Goal: Navigation & Orientation: Find specific page/section

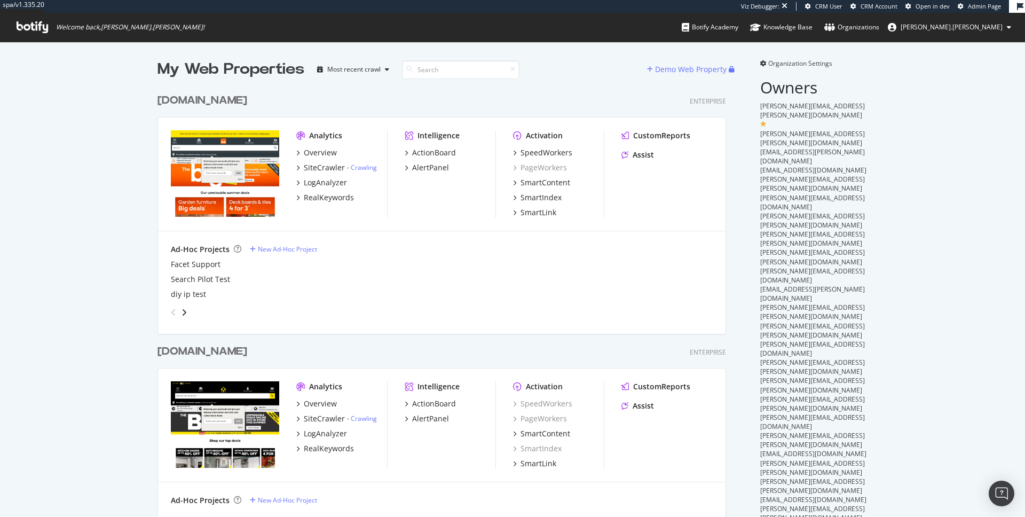
click at [191, 101] on div "www.diy.com" at bounding box center [203, 100] width 90 height 15
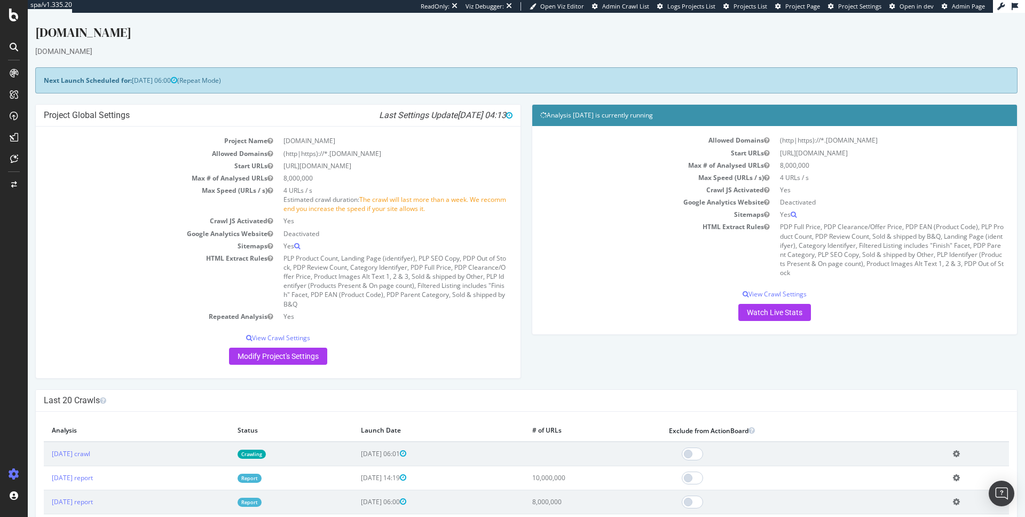
click at [807, 5] on span "Project Page" at bounding box center [803, 6] width 35 height 8
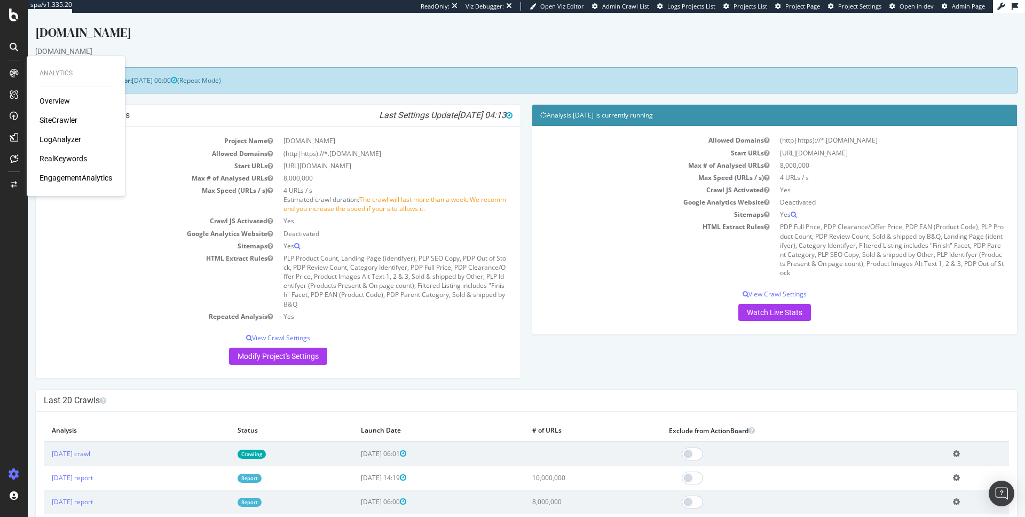
click at [70, 138] on div "LogAnalyzer" at bounding box center [61, 139] width 42 height 11
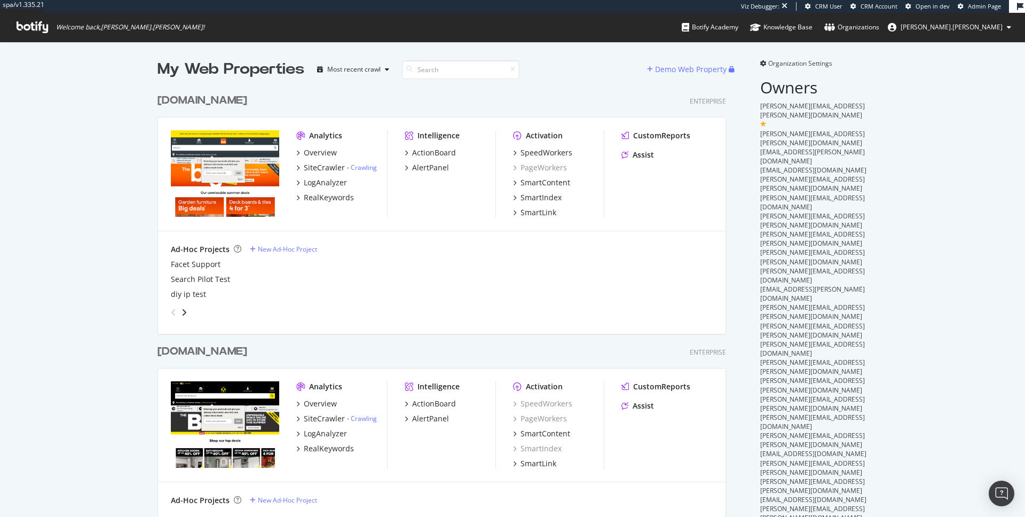
scroll to position [617, 569]
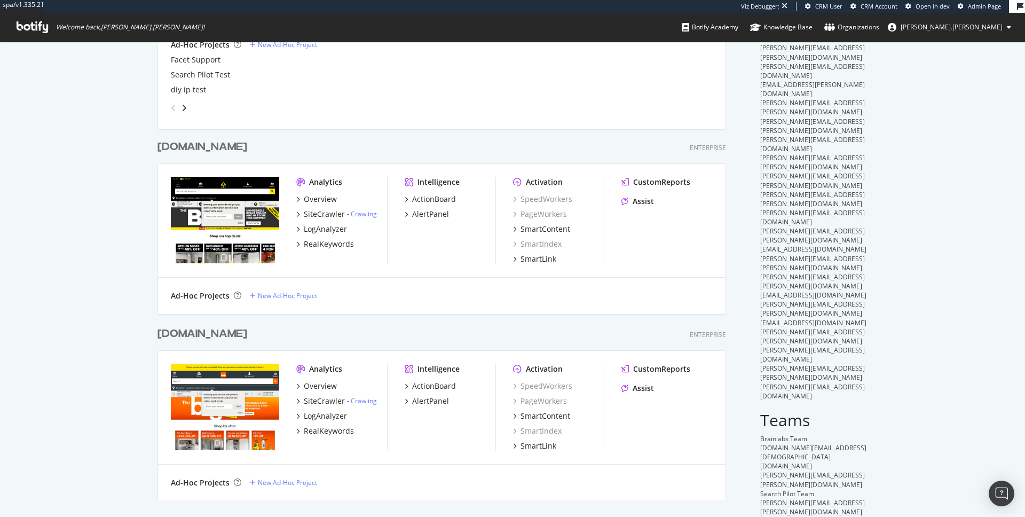
scroll to position [205, 0]
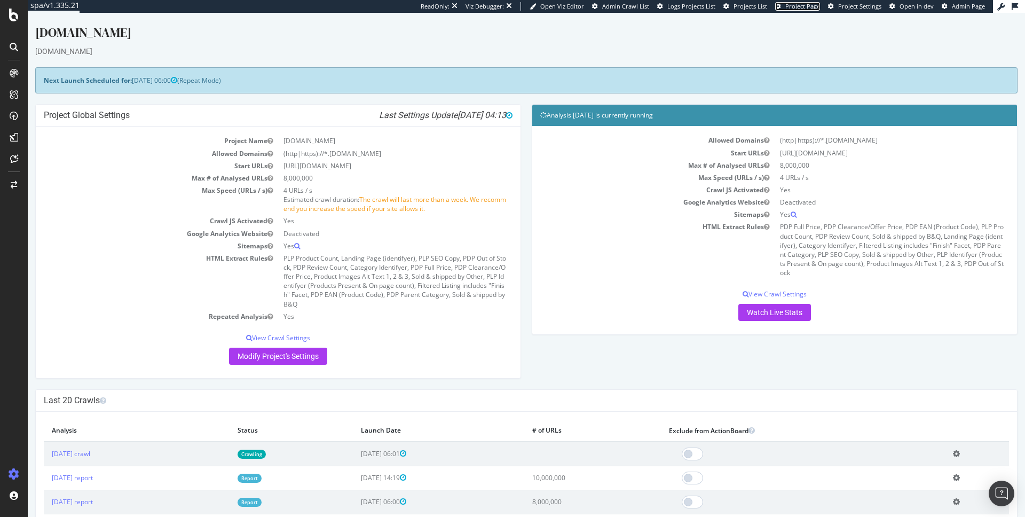
drag, startPoint x: 803, startPoint y: 7, endPoint x: 795, endPoint y: 4, distance: 8.6
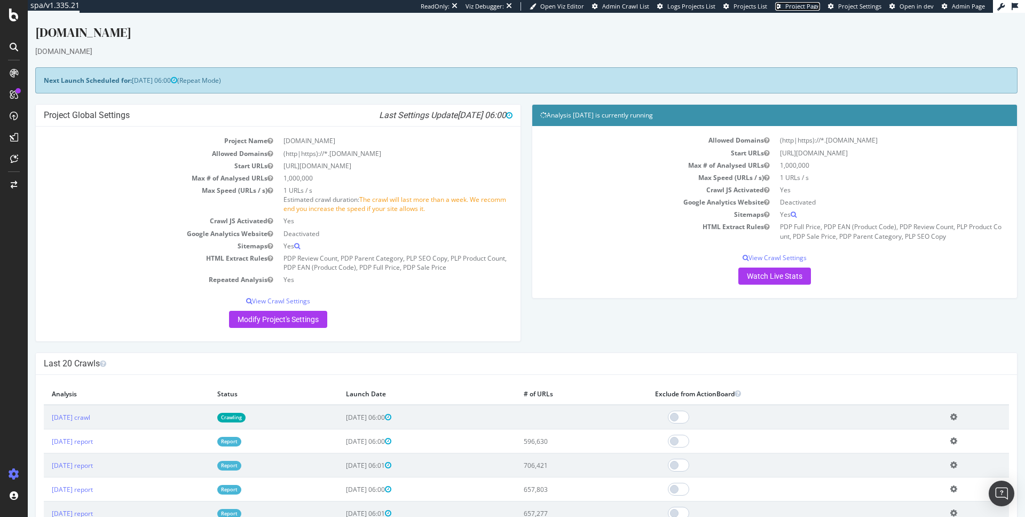
click at [802, 7] on span "Project Page" at bounding box center [803, 6] width 35 height 8
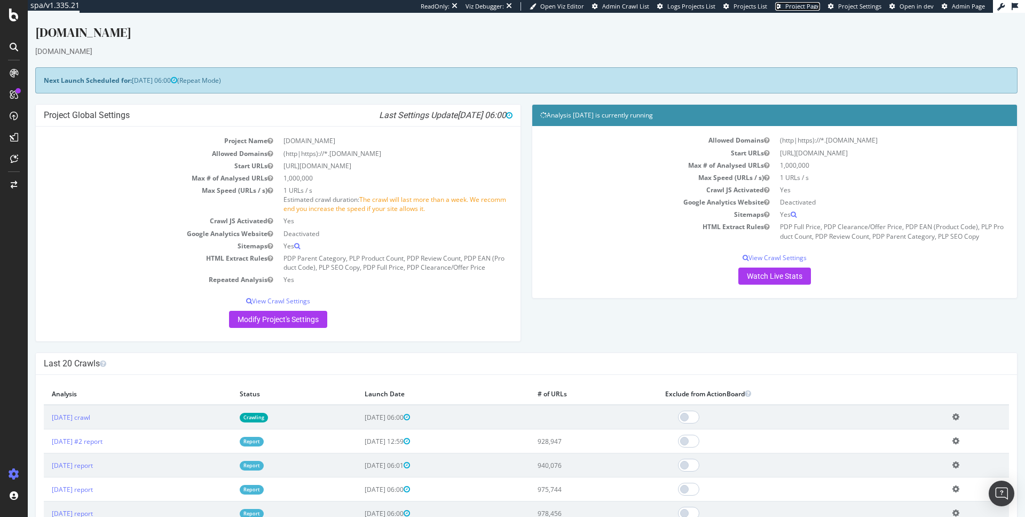
click at [809, 8] on span "Project Page" at bounding box center [803, 6] width 35 height 8
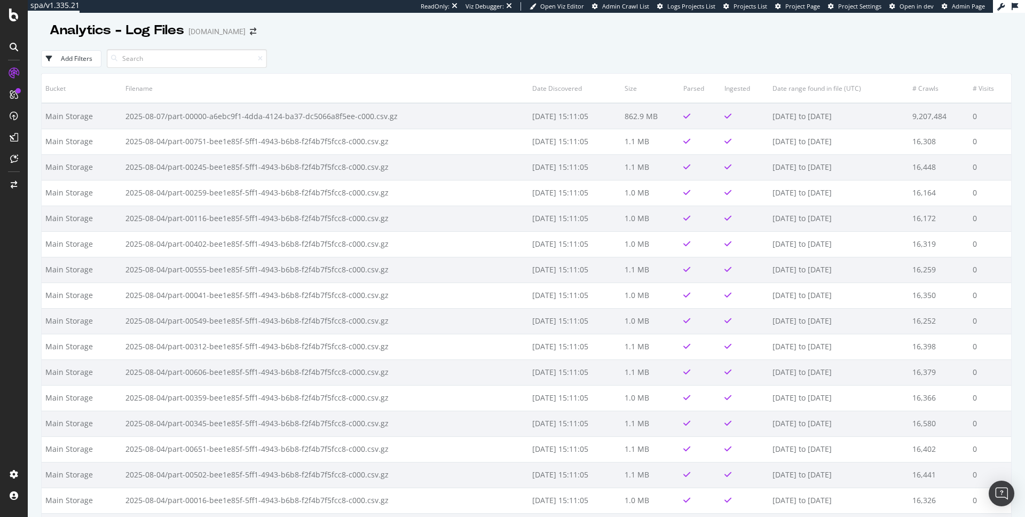
drag, startPoint x: 826, startPoint y: 7, endPoint x: 811, endPoint y: 6, distance: 15.0
drag, startPoint x: 811, startPoint y: 6, endPoint x: 794, endPoint y: 0, distance: 18.3
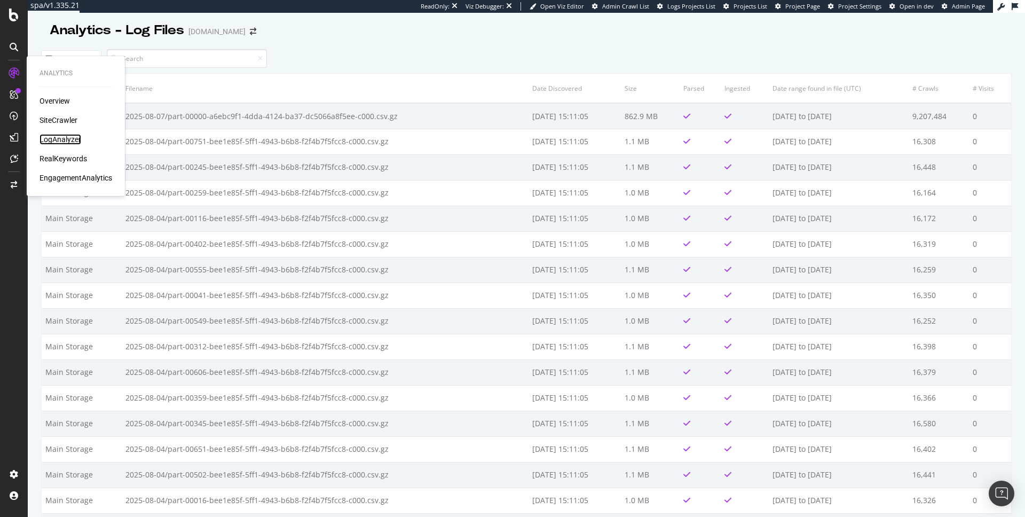
click at [52, 138] on div "LogAnalyzer" at bounding box center [61, 139] width 42 height 11
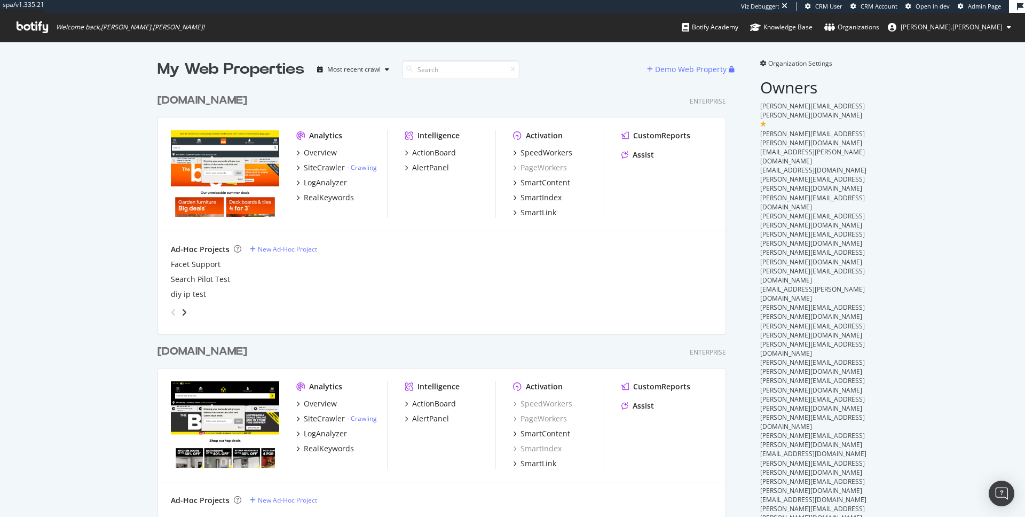
scroll to position [509, 1009]
click at [208, 98] on div "[DOMAIN_NAME]" at bounding box center [203, 100] width 90 height 15
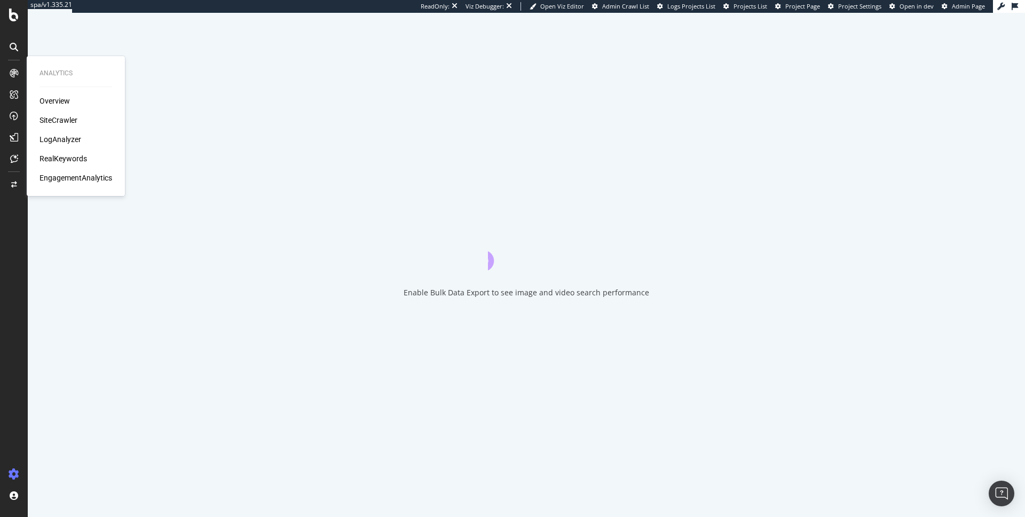
click at [61, 136] on div "LogAnalyzer" at bounding box center [61, 139] width 42 height 11
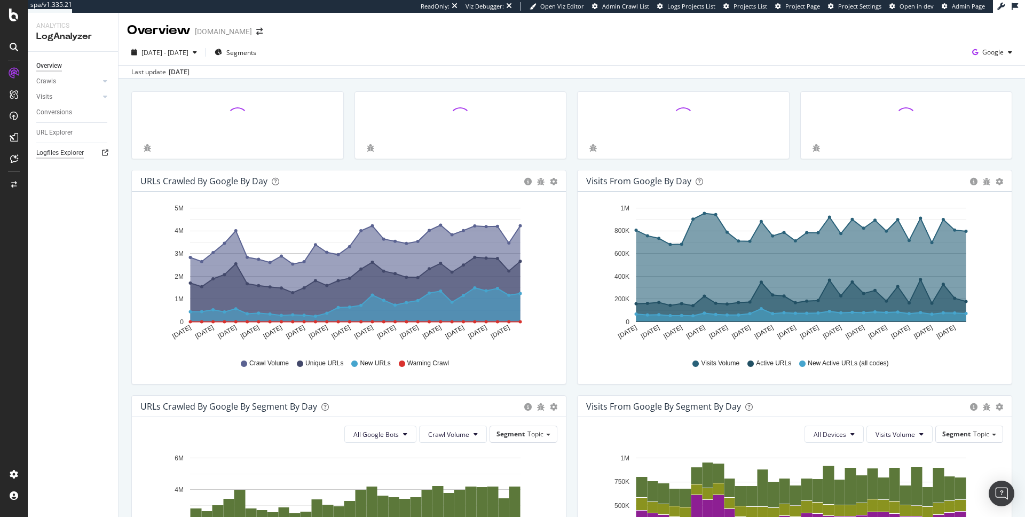
click at [69, 153] on div "Logfiles Explorer" at bounding box center [60, 152] width 48 height 11
